Goal: Book appointment/travel/reservation

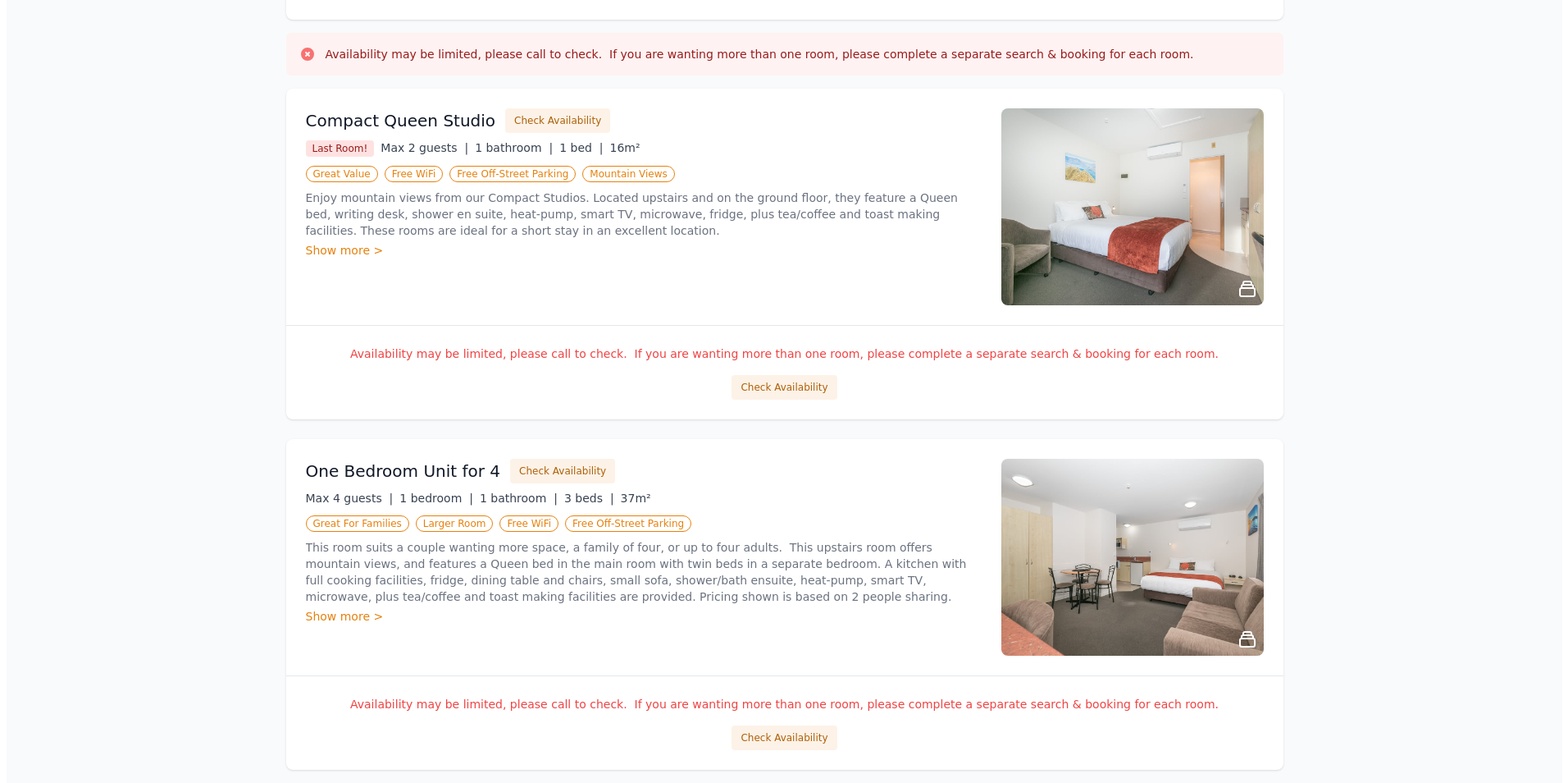
scroll to position [164, 0]
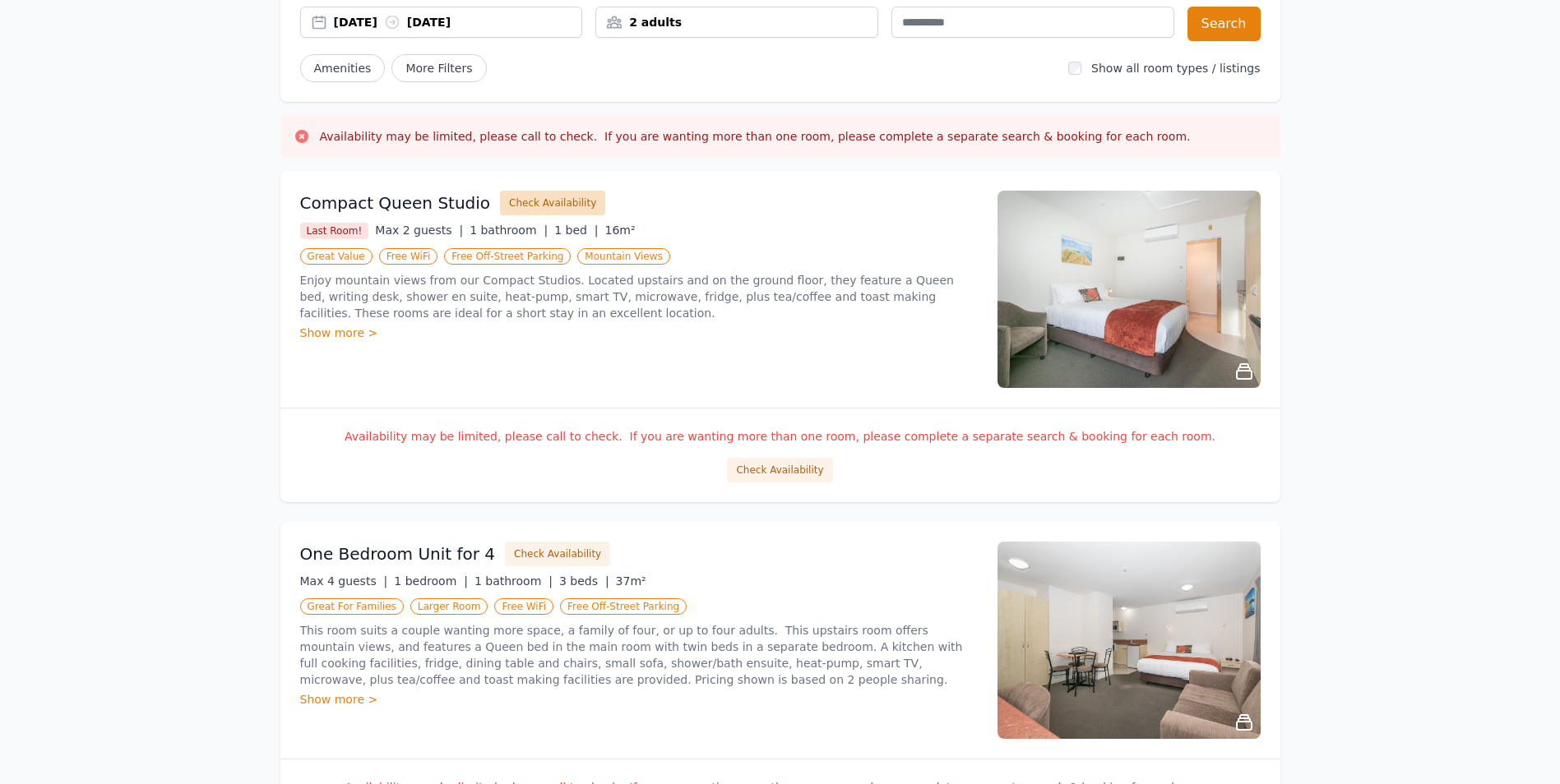
click at [522, 201] on button "Check Availability" at bounding box center [553, 203] width 105 height 25
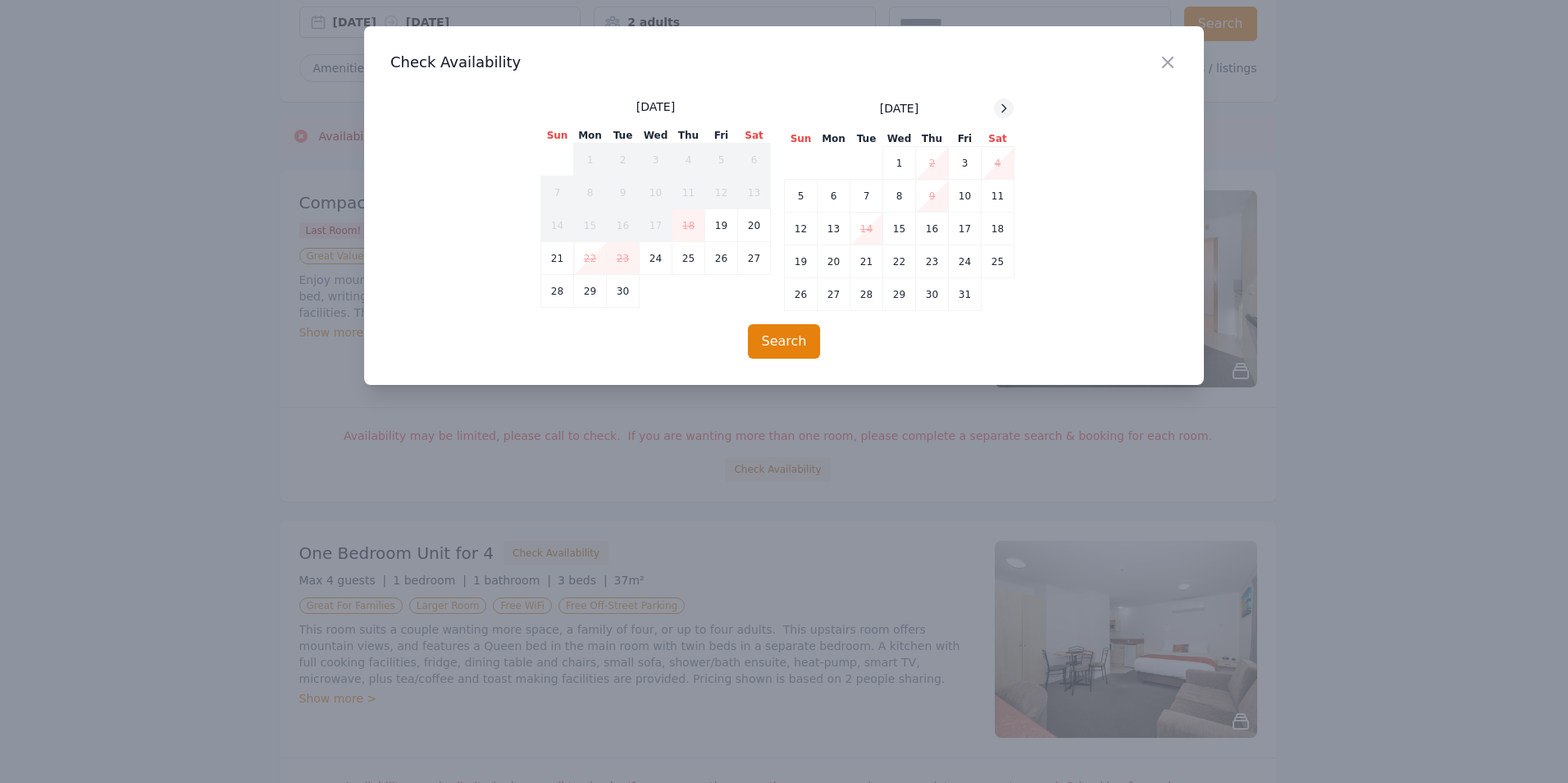
click at [1002, 105] on icon at bounding box center [1004, 108] width 13 height 13
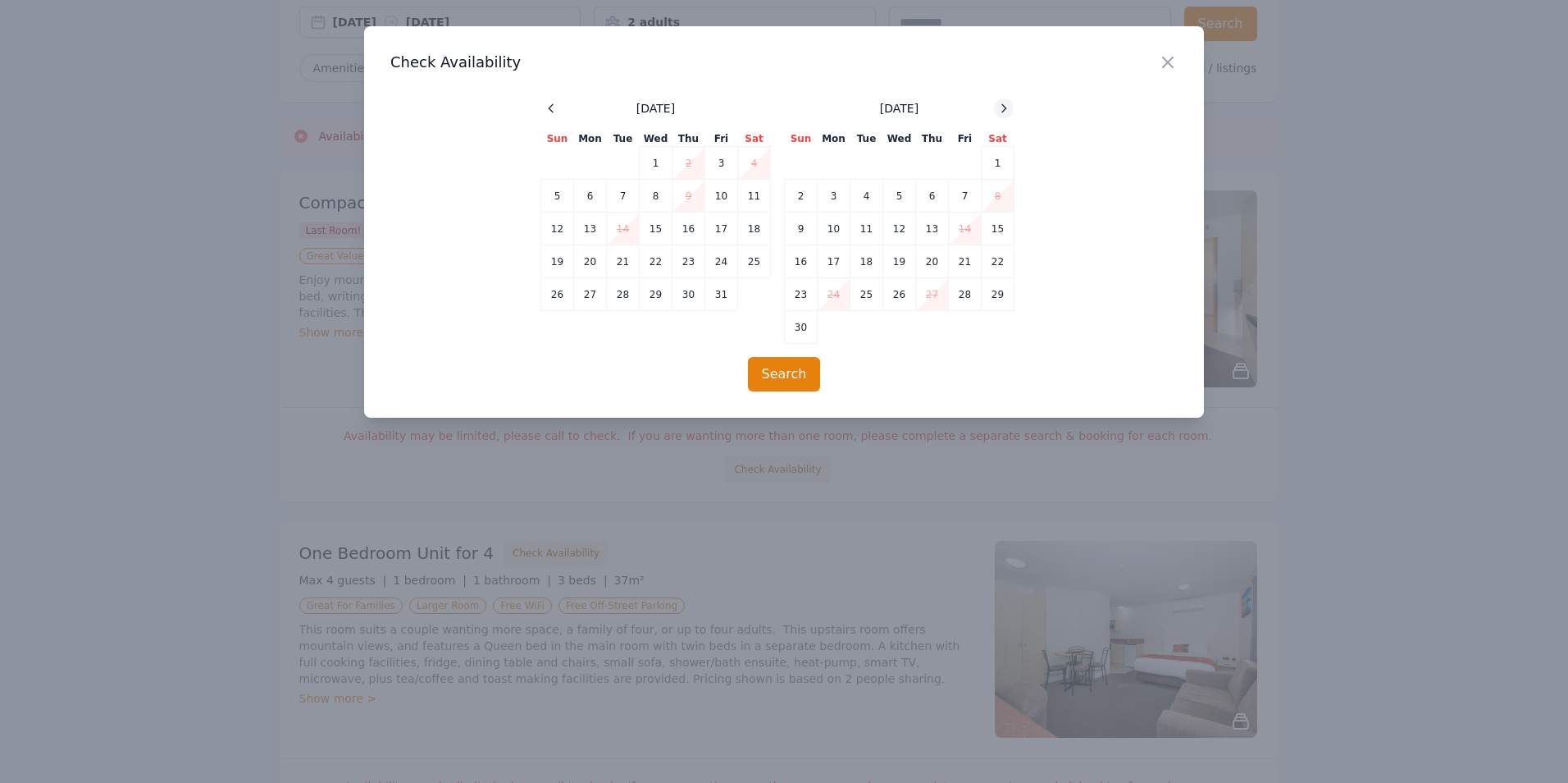
click at [1002, 105] on icon at bounding box center [1004, 108] width 13 height 13
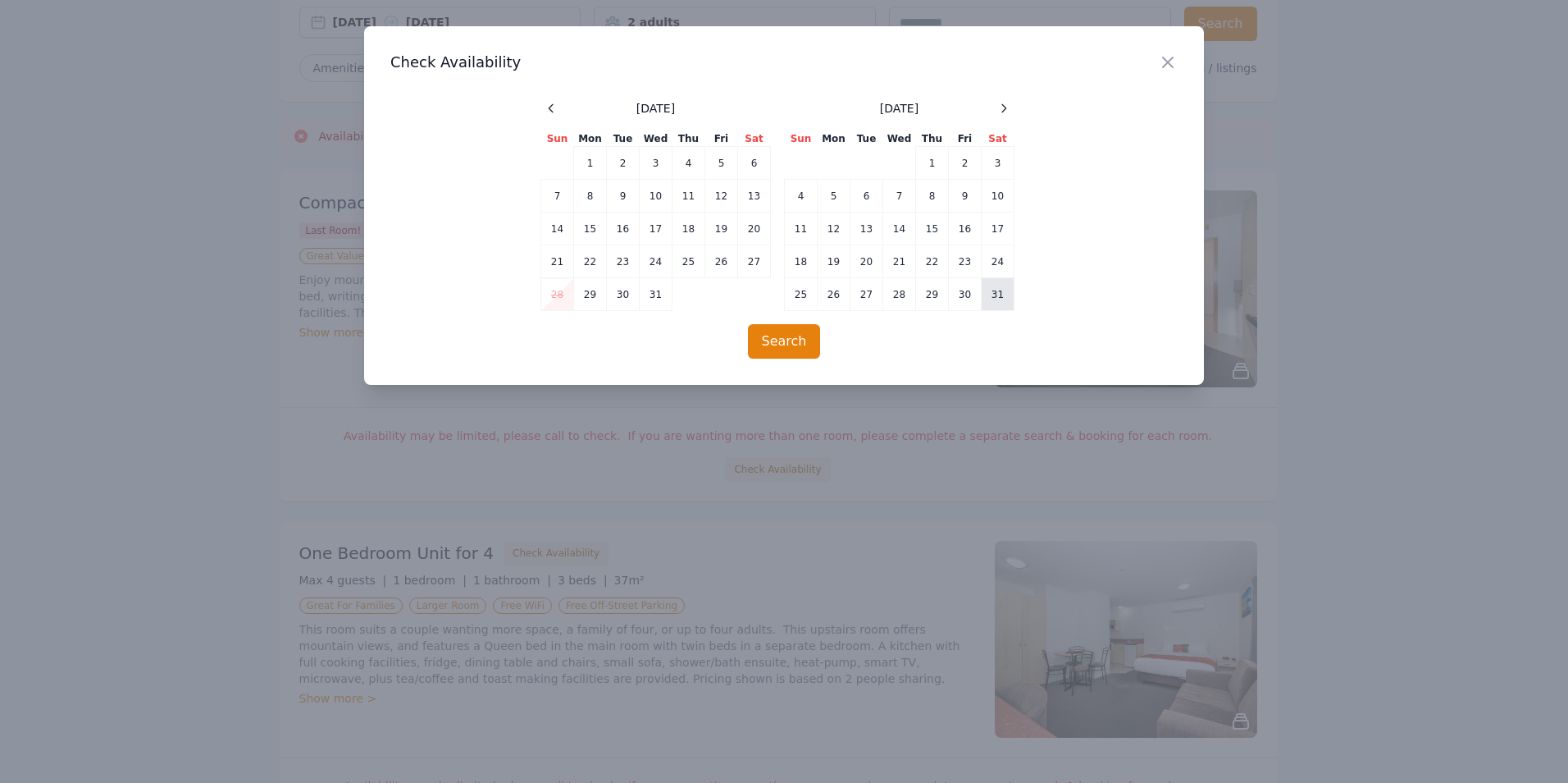
click at [1002, 300] on td "31" at bounding box center [998, 294] width 33 height 33
click at [803, 345] on button "Search" at bounding box center [784, 341] width 73 height 35
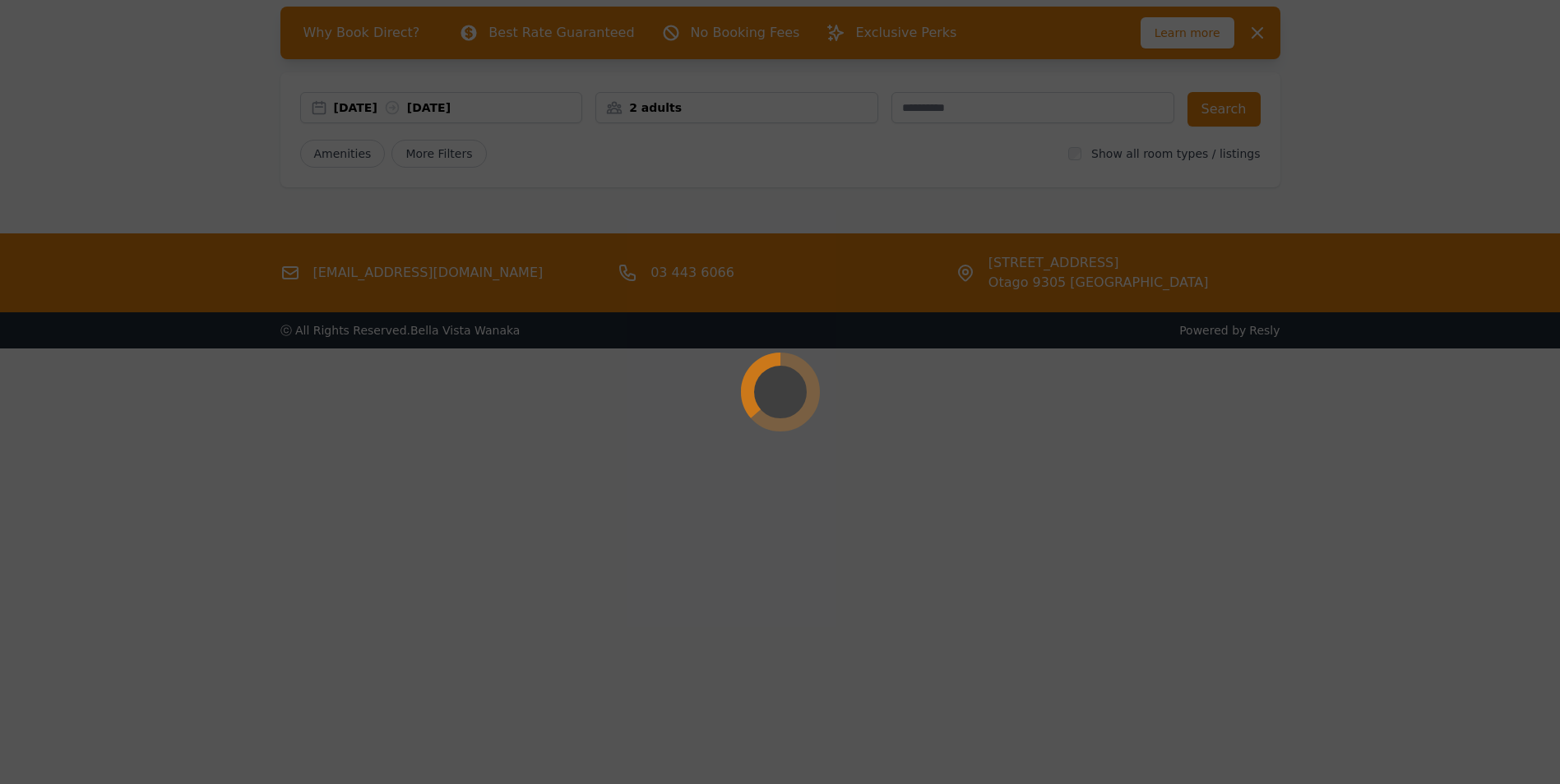
scroll to position [0, 0]
